Goal: Complete application form

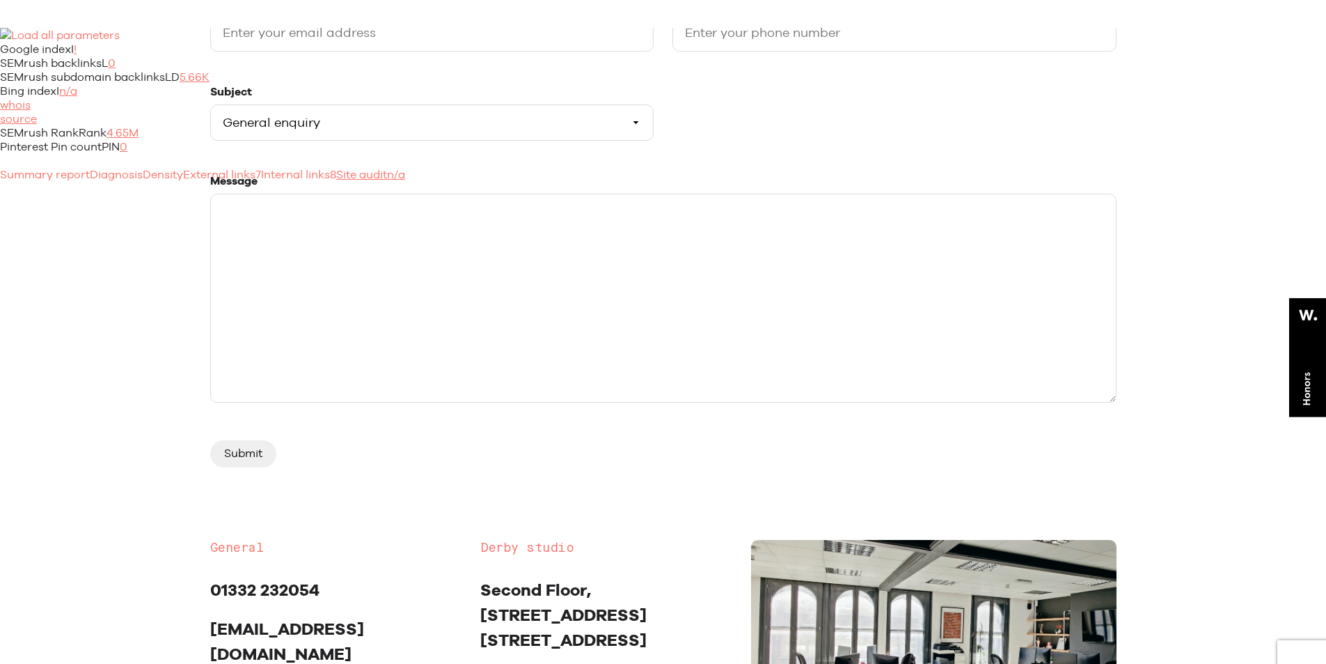
select select "General enquiry"
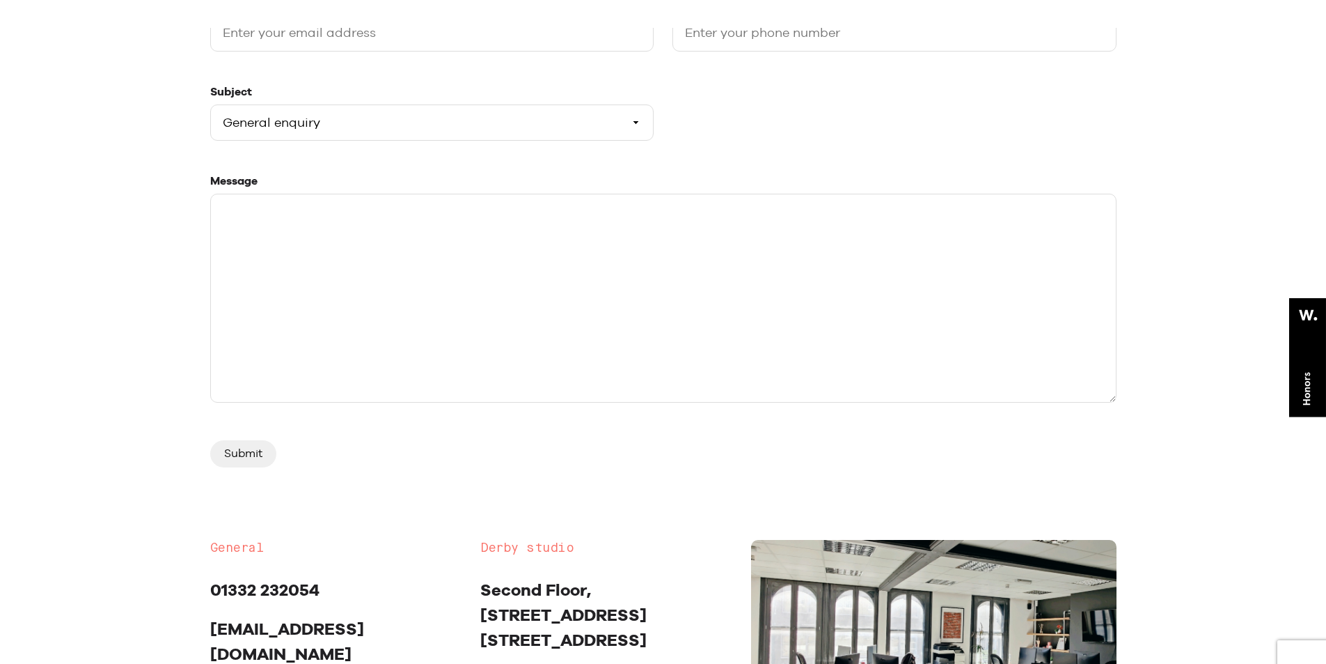
click at [625, 300] on textarea "Message" at bounding box center [663, 298] width 907 height 209
paste textarea "Hello, I am Cristine Taylor, a web development manager at Technodream Web Desig…"
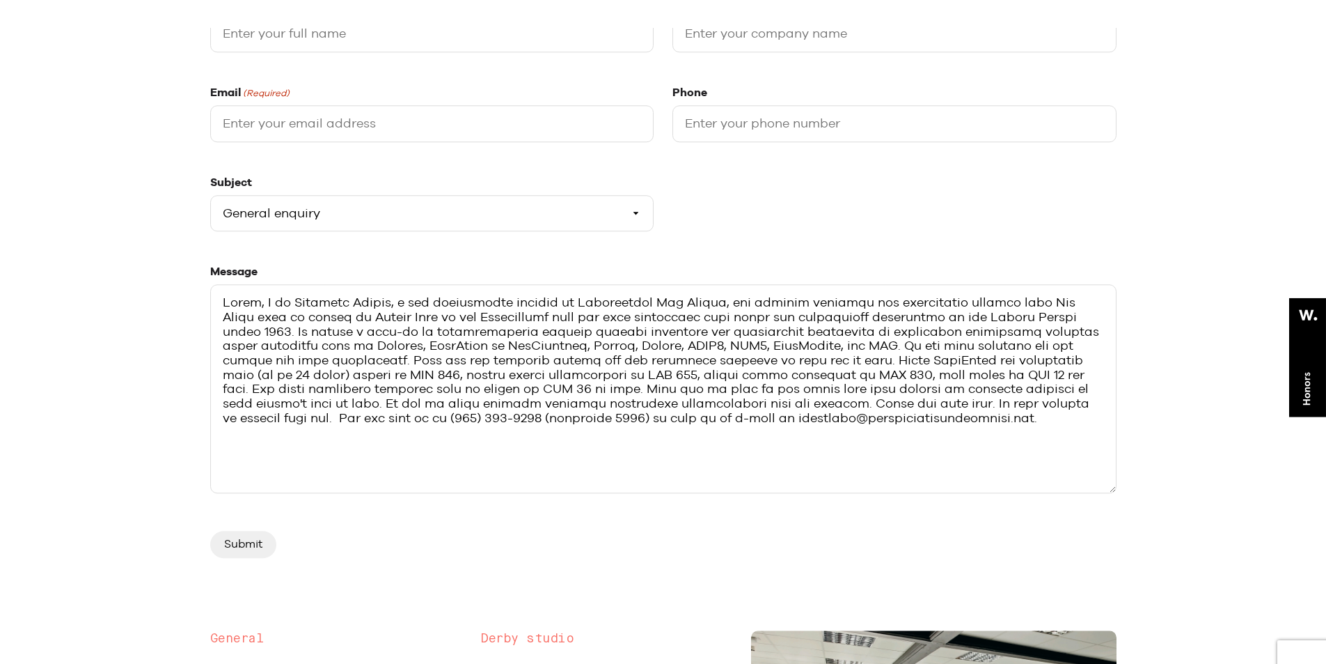
scroll to position [348, 0]
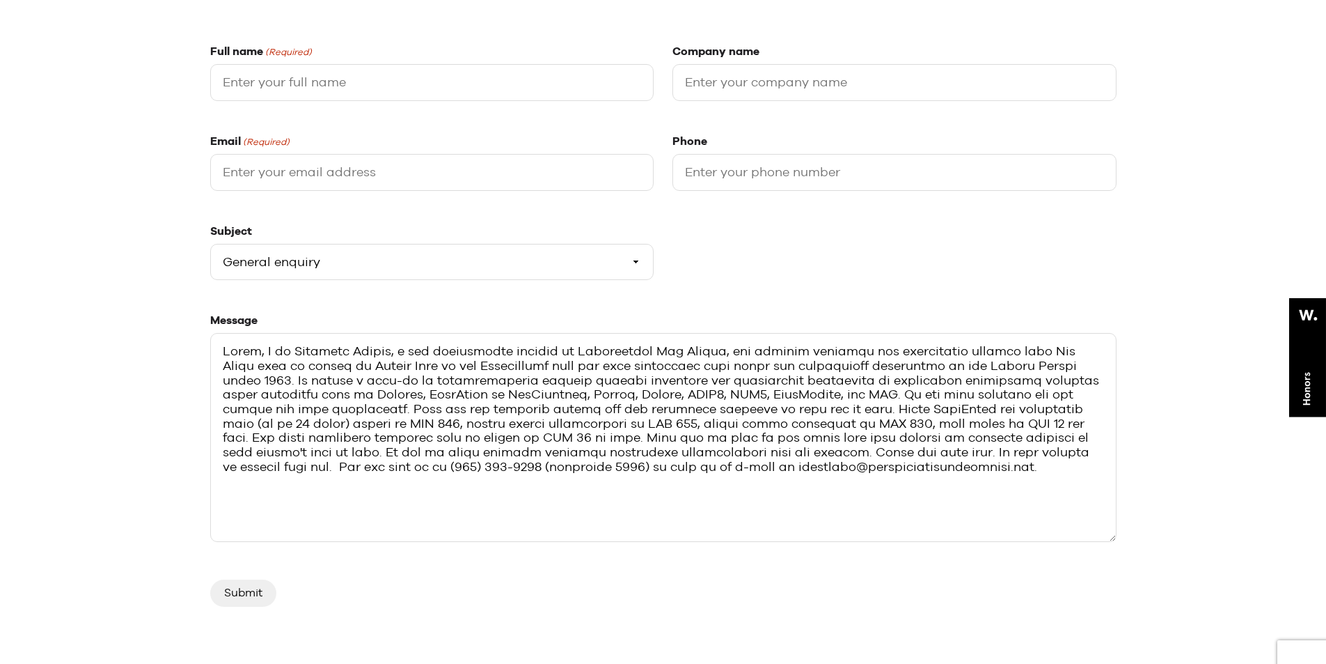
type textarea "Hello, I am Cristine Taylor, a web development manager at Technodream Web Desig…"
click at [315, 95] on input "Full name (Required)" at bounding box center [432, 82] width 444 height 37
type input "Cristine Taylor"
type input "Technodream Web Design"
type input "marketing@technodreamoutsourcing.com"
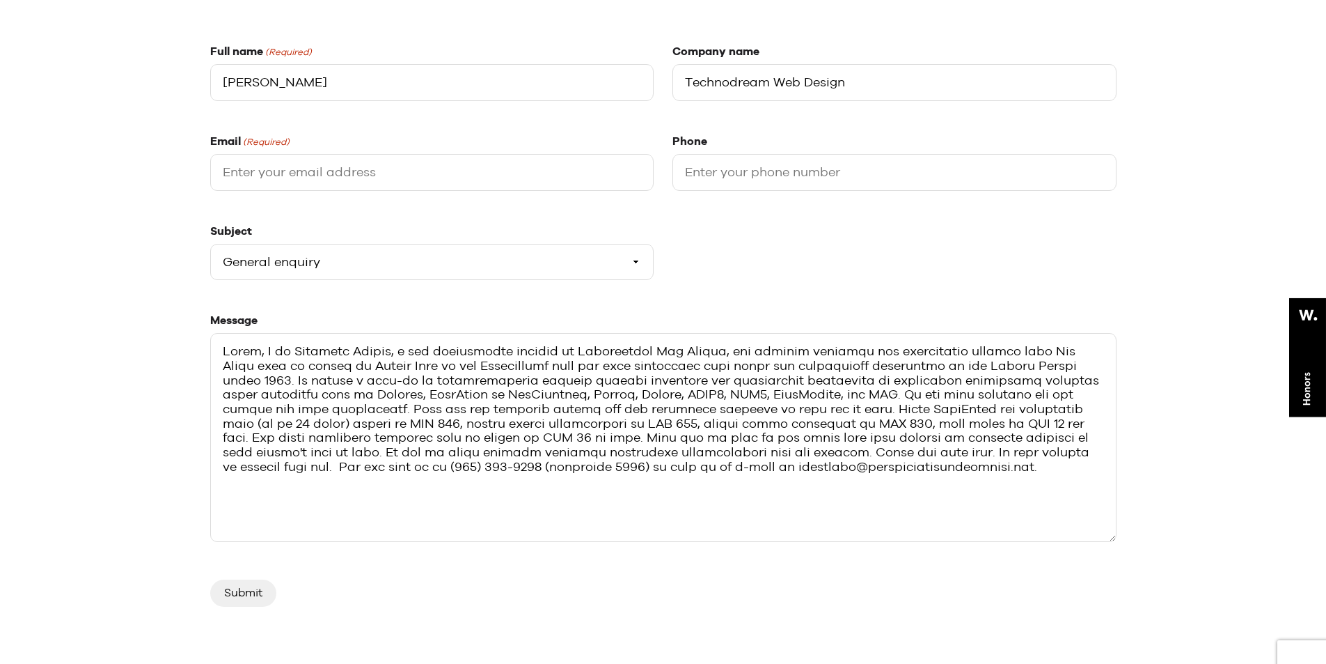
type input "7029409731"
drag, startPoint x: 308, startPoint y: 86, endPoint x: 319, endPoint y: 88, distance: 10.5
click at [319, 88] on input "Cristine Taylor" at bounding box center [432, 82] width 444 height 37
click at [234, 168] on input "marketing@technodreamoutsourcing.com" at bounding box center [432, 172] width 444 height 37
click at [700, 86] on input "Technodream Web Design" at bounding box center [895, 82] width 444 height 37
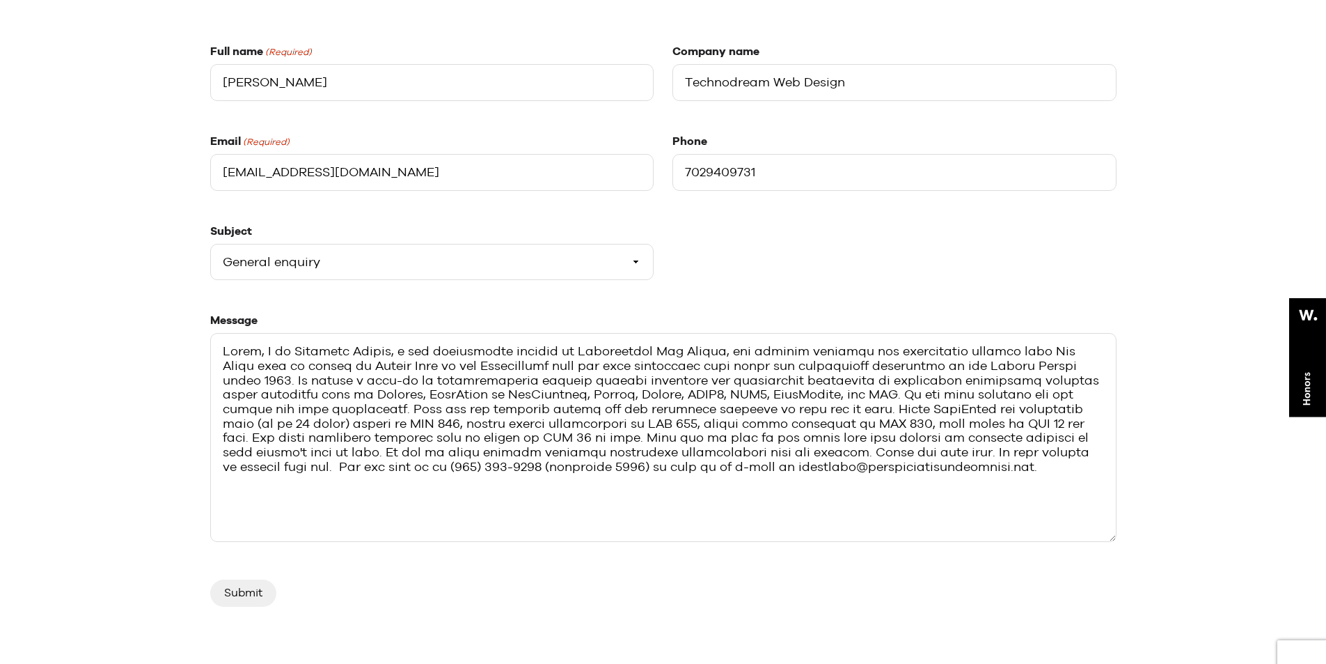
drag, startPoint x: 682, startPoint y: 167, endPoint x: 690, endPoint y: 169, distance: 7.9
click at [690, 169] on input "7029409731" at bounding box center [895, 172] width 444 height 37
click at [339, 252] on select "Please select a subject General enquiry Start a project Support" at bounding box center [432, 262] width 444 height 37
select select "Start a project"
click at [210, 244] on select "Please select a subject General enquiry Start a project Support" at bounding box center [432, 262] width 444 height 37
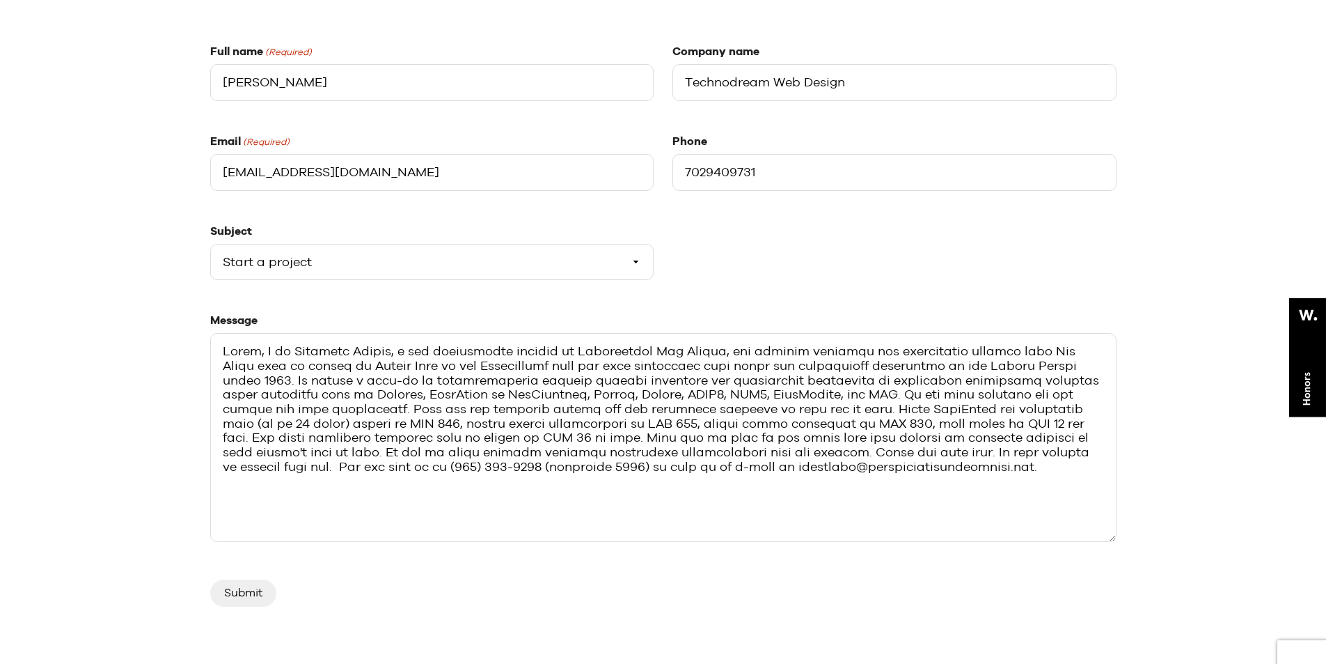
drag, startPoint x: 246, startPoint y: 595, endPoint x: 698, endPoint y: 481, distance: 465.9
click at [249, 593] on input "Submit" at bounding box center [243, 592] width 66 height 26
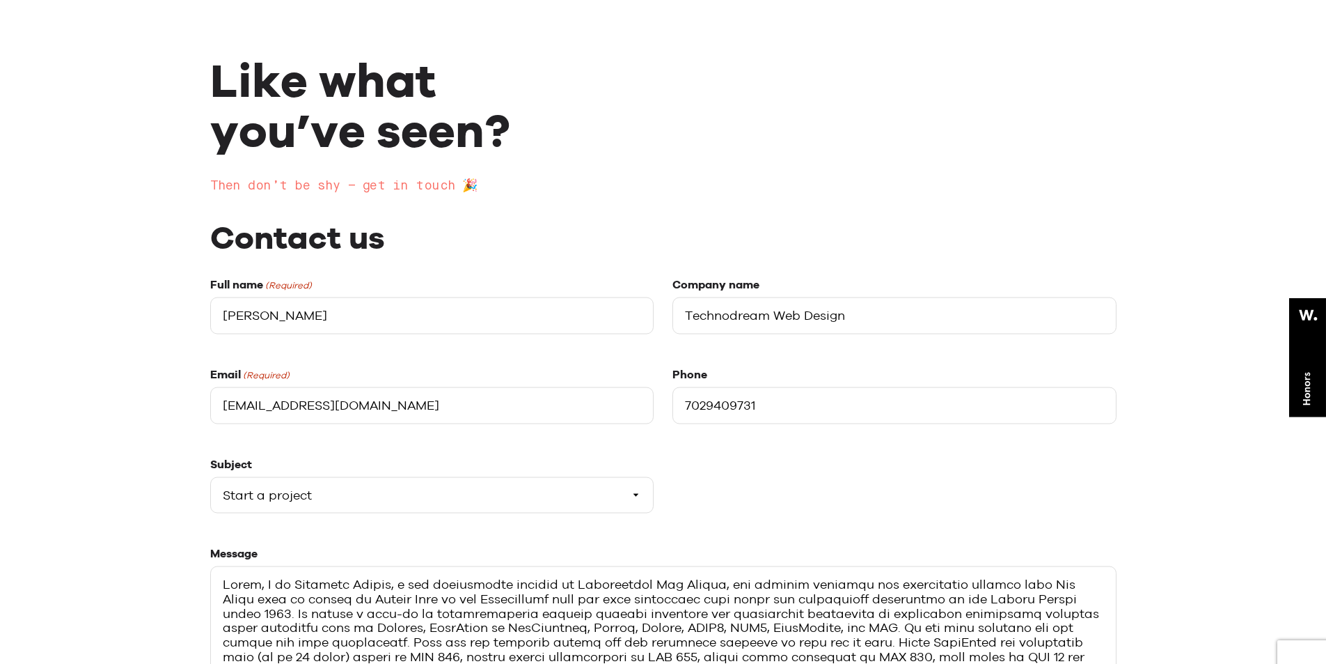
scroll to position [627, 0]
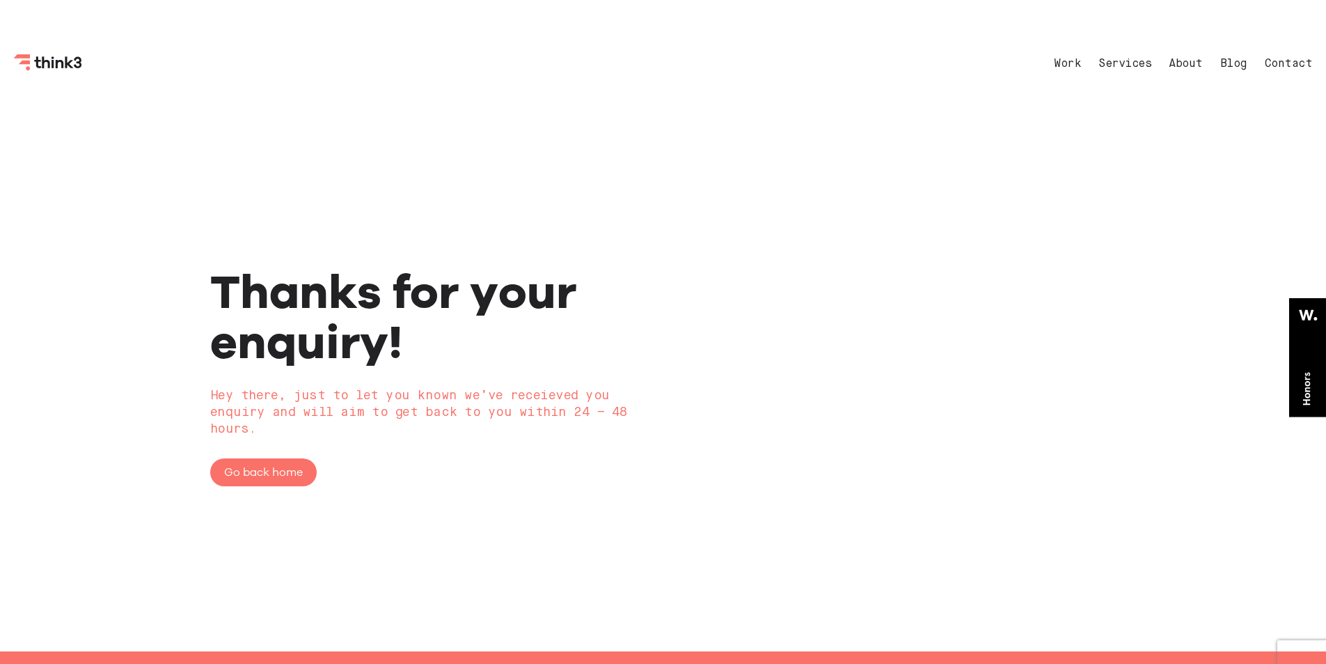
scroll to position [327, 0]
